Goal: Complete application form: Complete application form

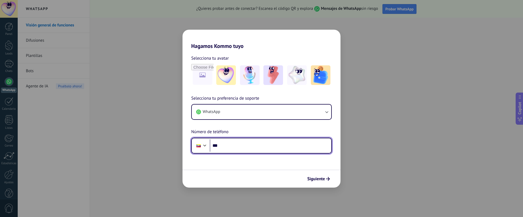
click at [228, 144] on input "***" at bounding box center [270, 145] width 121 height 13
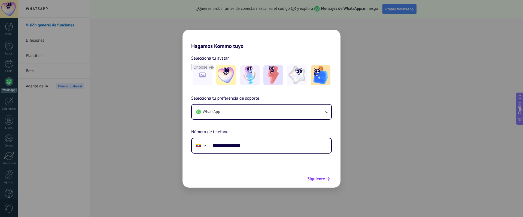
click at [318, 180] on span "Siguiente" at bounding box center [316, 179] width 18 height 4
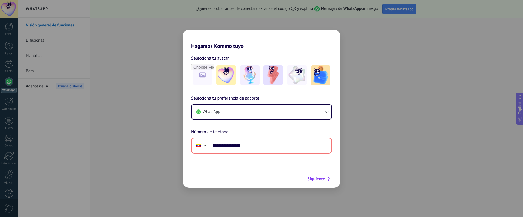
click at [318, 180] on span "Siguiente" at bounding box center [316, 179] width 18 height 4
click at [318, 179] on span "Siguiente" at bounding box center [316, 179] width 18 height 4
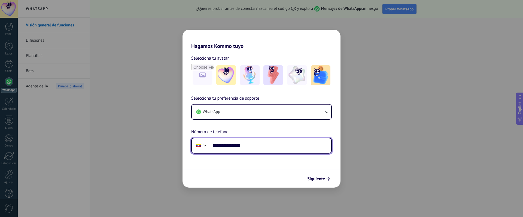
click at [231, 145] on input "**********" at bounding box center [270, 145] width 121 height 13
click at [243, 145] on input "**********" at bounding box center [270, 145] width 121 height 13
type input "**********"
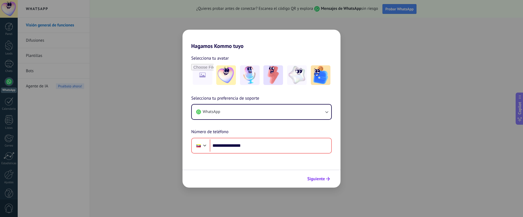
click at [319, 179] on span "Siguiente" at bounding box center [316, 179] width 18 height 4
click at [318, 178] on span "Siguiente" at bounding box center [316, 179] width 18 height 4
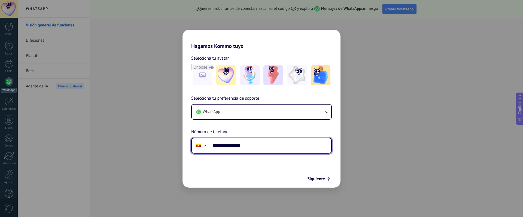
click at [204, 146] on div at bounding box center [205, 145] width 7 height 7
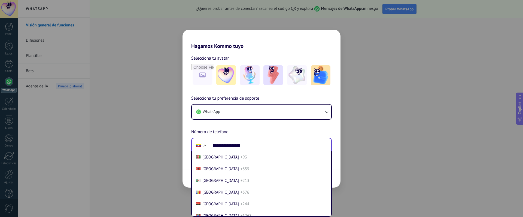
scroll to position [2359, 0]
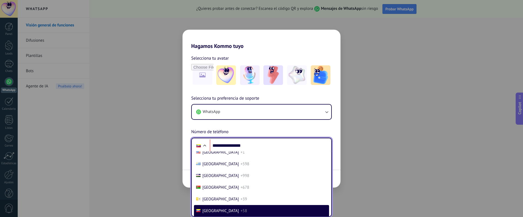
click at [204, 211] on span "[GEOGRAPHIC_DATA]" at bounding box center [220, 210] width 36 height 5
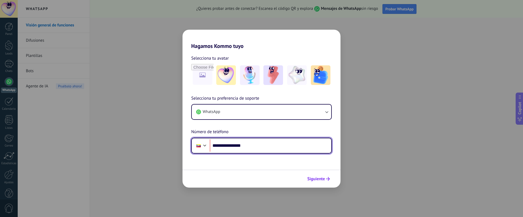
click at [317, 180] on span "Siguiente" at bounding box center [316, 179] width 18 height 4
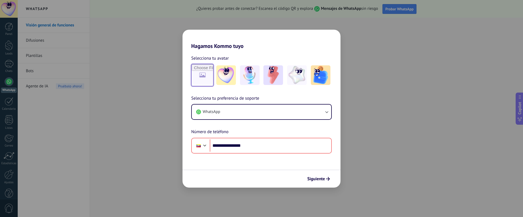
click at [209, 78] on input "file" at bounding box center [202, 75] width 21 height 21
click at [293, 79] on img at bounding box center [297, 75] width 20 height 20
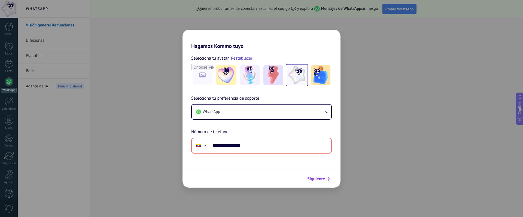
click at [320, 181] on span "Siguiente" at bounding box center [316, 179] width 18 height 4
click at [319, 181] on span "Siguiente" at bounding box center [316, 179] width 18 height 4
click at [318, 181] on span "Siguiente" at bounding box center [316, 179] width 18 height 4
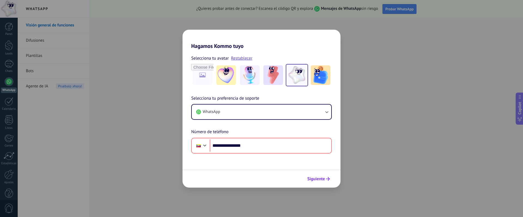
click at [318, 181] on span "Siguiente" at bounding box center [316, 179] width 18 height 4
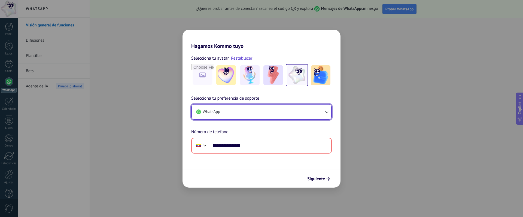
click at [294, 111] on button "WhatsApp" at bounding box center [261, 112] width 139 height 15
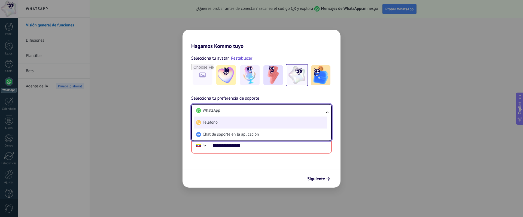
click at [212, 123] on span "Teléfono" at bounding box center [210, 122] width 15 height 5
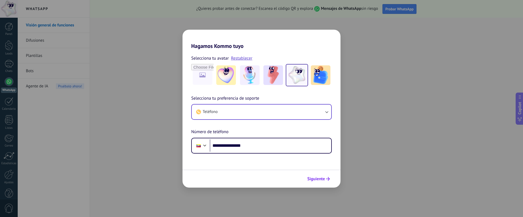
click at [319, 179] on span "Siguiente" at bounding box center [316, 179] width 18 height 4
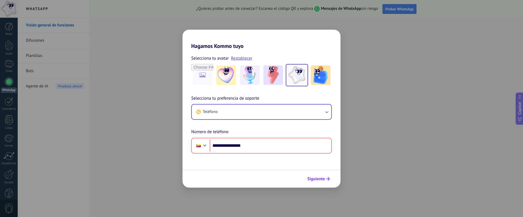
click at [319, 179] on span "Siguiente" at bounding box center [316, 179] width 18 height 4
click at [322, 183] on button "Siguiente" at bounding box center [319, 178] width 28 height 9
click at [321, 181] on button "Siguiente" at bounding box center [319, 178] width 28 height 9
click at [320, 181] on span "Siguiente" at bounding box center [316, 179] width 18 height 4
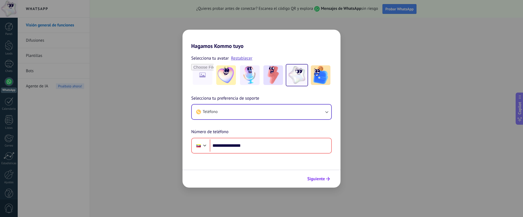
click at [320, 181] on span "Siguiente" at bounding box center [316, 179] width 18 height 4
click at [317, 181] on span "Siguiente" at bounding box center [316, 179] width 18 height 4
drag, startPoint x: 298, startPoint y: 120, endPoint x: 298, endPoint y: 116, distance: 4.1
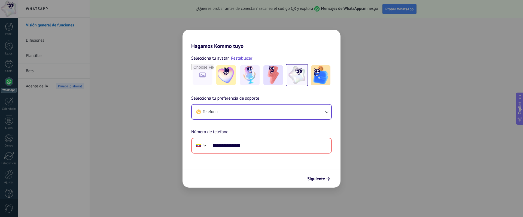
click at [298, 117] on div "**********" at bounding box center [261, 124] width 158 height 59
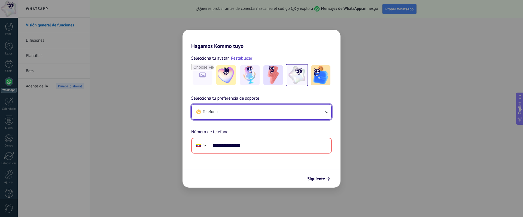
click at [297, 116] on button "Teléfono" at bounding box center [261, 112] width 139 height 15
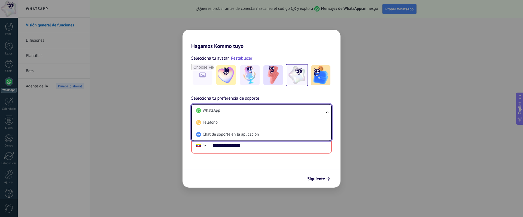
click at [231, 114] on li "WhatsApp" at bounding box center [260, 111] width 133 height 12
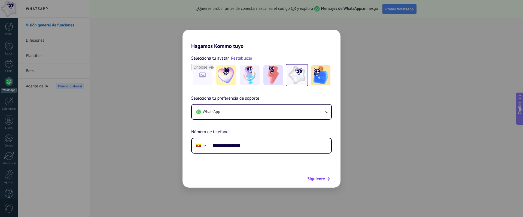
click at [318, 179] on span "Siguiente" at bounding box center [316, 179] width 18 height 4
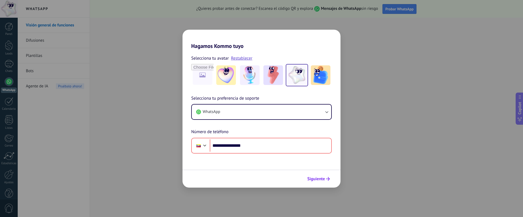
click at [318, 179] on span "Siguiente" at bounding box center [316, 179] width 18 height 4
drag, startPoint x: 318, startPoint y: 179, endPoint x: 320, endPoint y: 176, distance: 3.0
click at [318, 179] on span "Siguiente" at bounding box center [316, 179] width 18 height 4
